Goal: Information Seeking & Learning: Learn about a topic

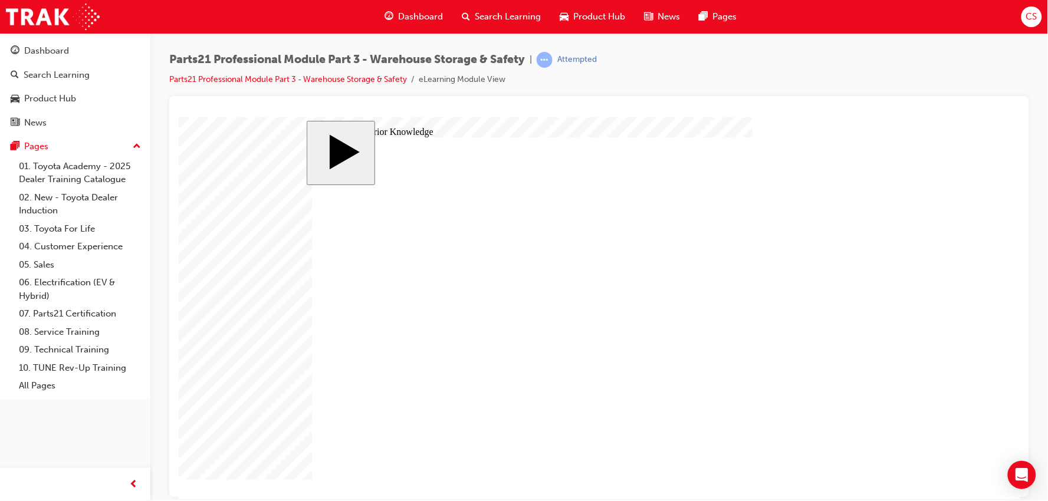
type input "12"
